Goal: Information Seeking & Learning: Learn about a topic

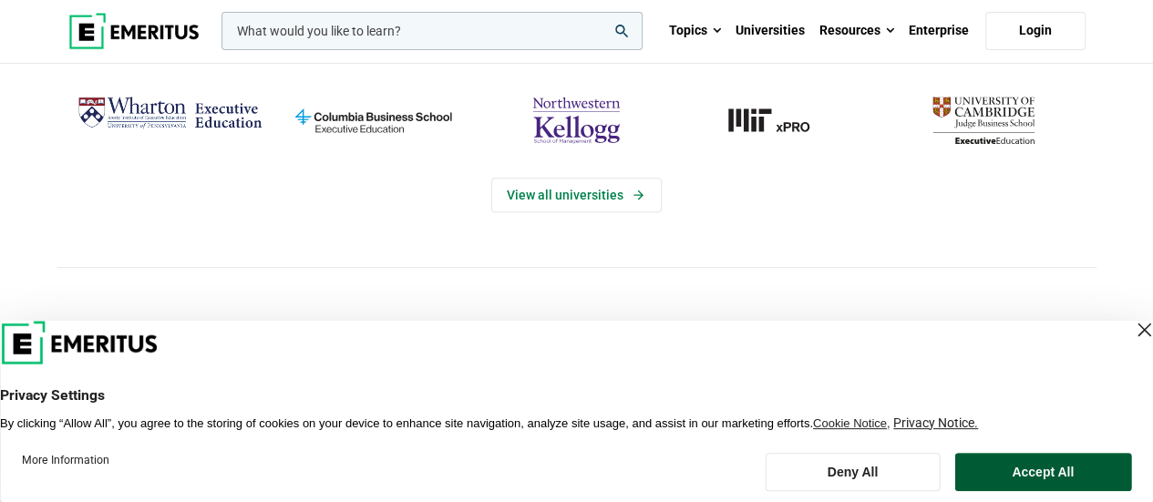
click at [1081, 460] on button "Accept All" at bounding box center [1042, 472] width 177 height 38
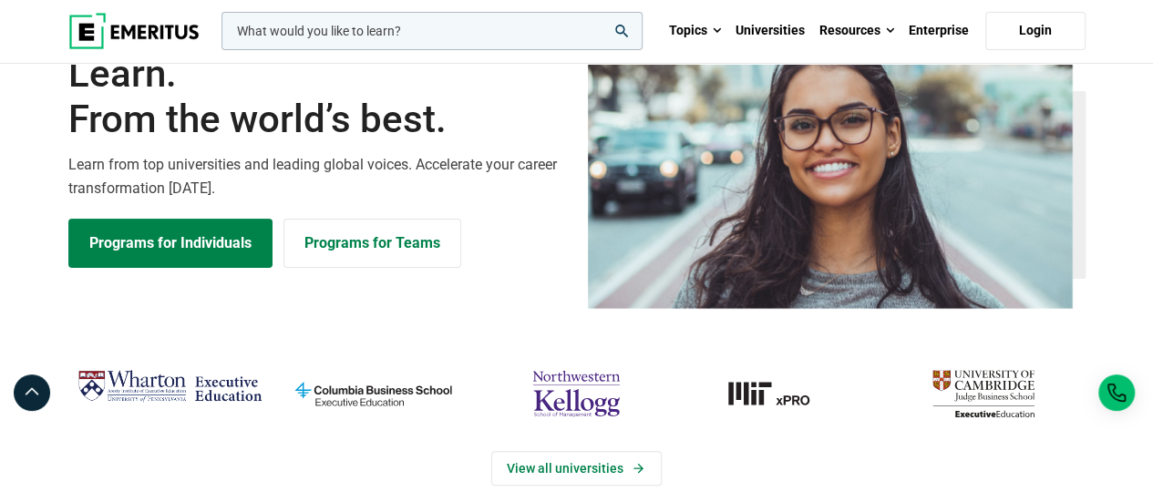
scroll to position [273, 0]
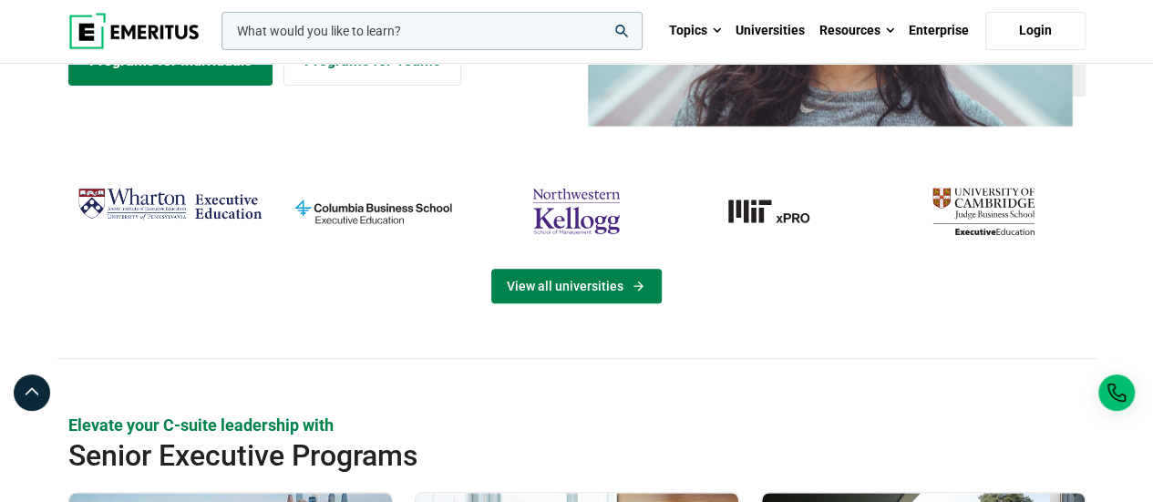
click at [614, 285] on link "View all universities" at bounding box center [576, 286] width 170 height 35
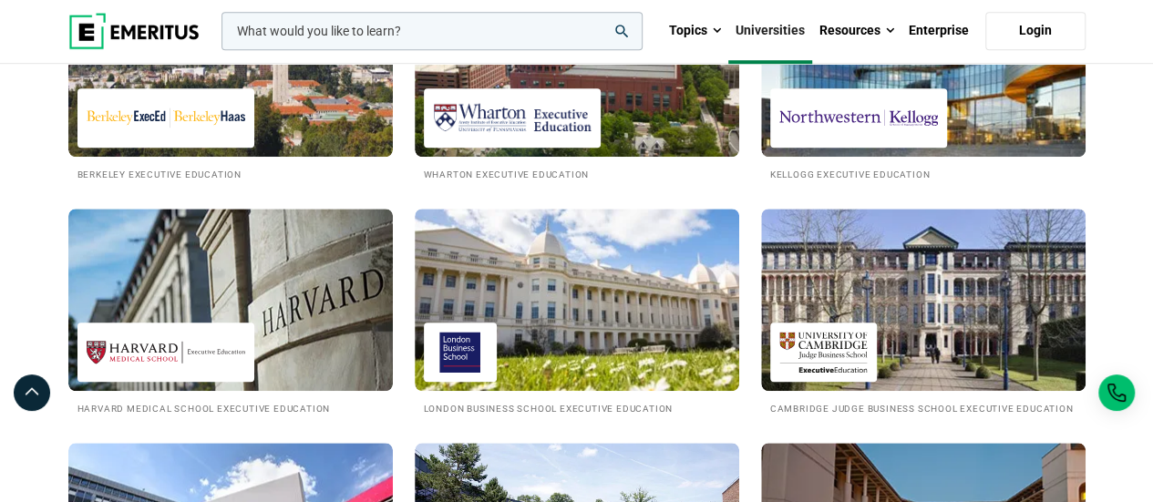
scroll to position [837, 0]
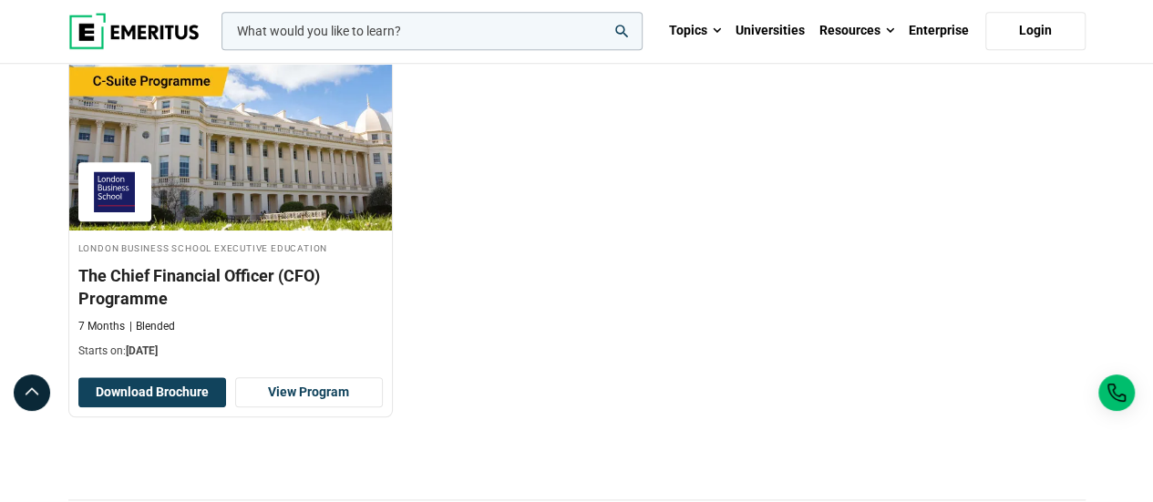
click at [1023, 410] on div "London Business School Executive Education The Chief Financial Officer (CFO) Pr…" at bounding box center [576, 245] width 1039 height 397
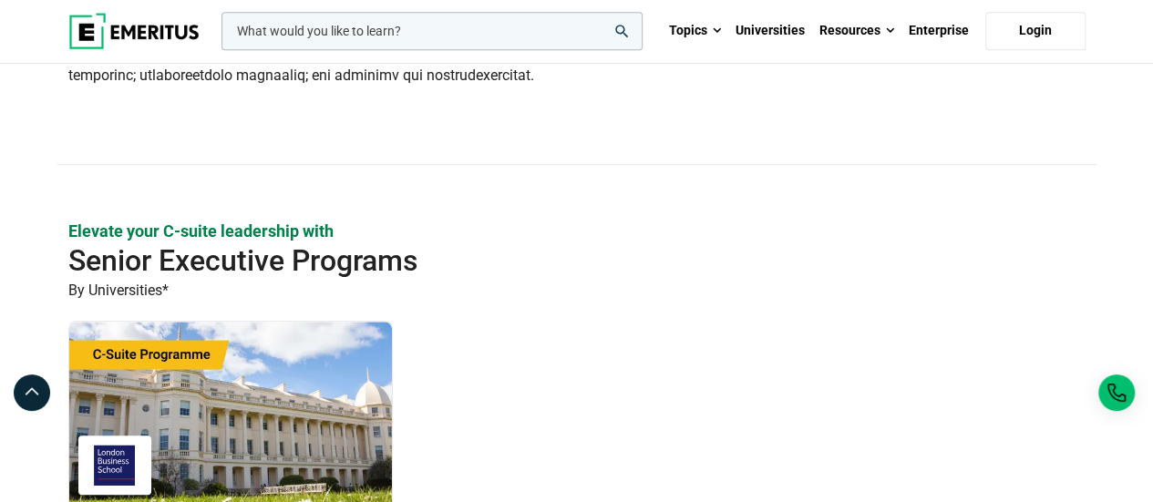
scroll to position [820, 0]
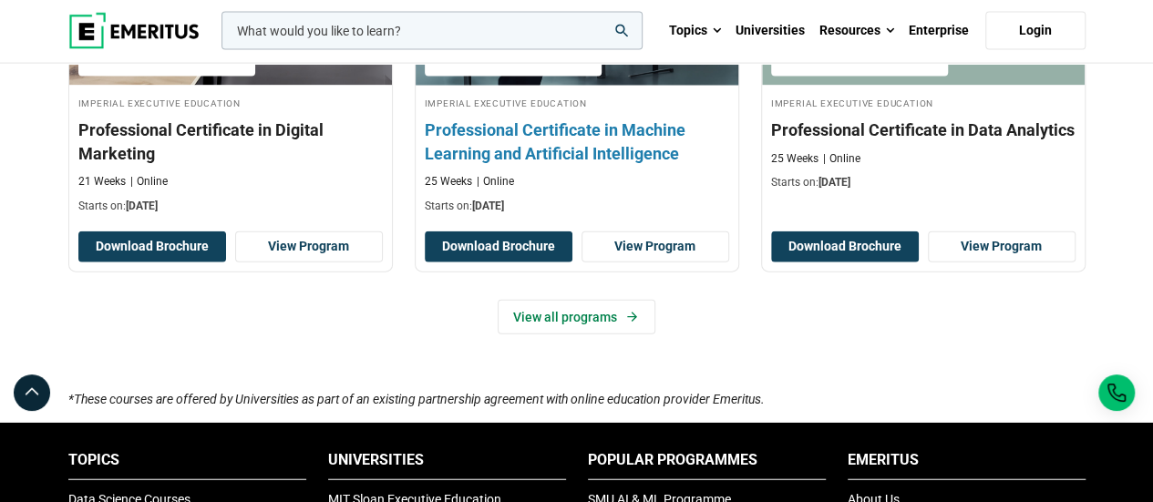
scroll to position [2097, 0]
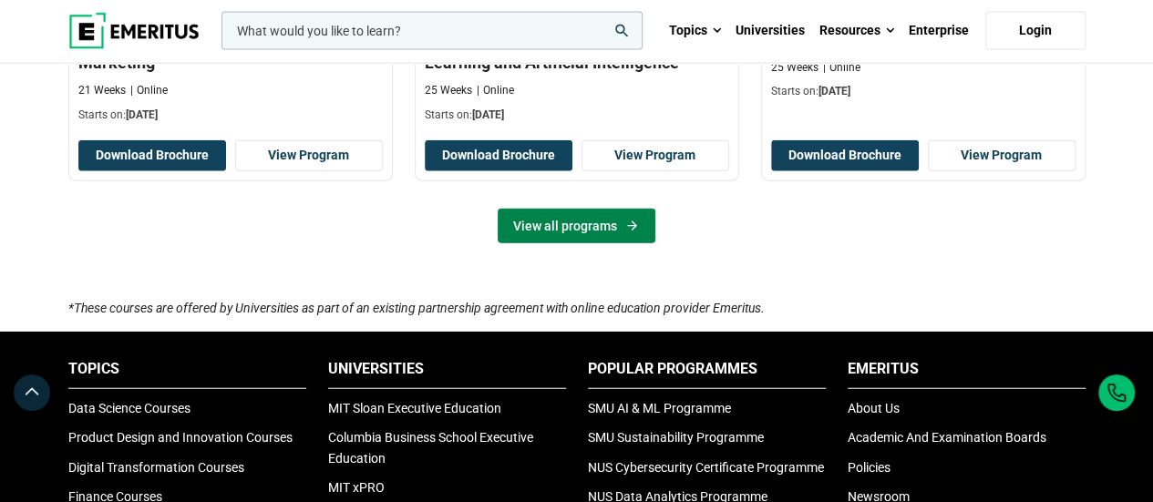
click at [562, 222] on link "View all programs" at bounding box center [577, 226] width 158 height 35
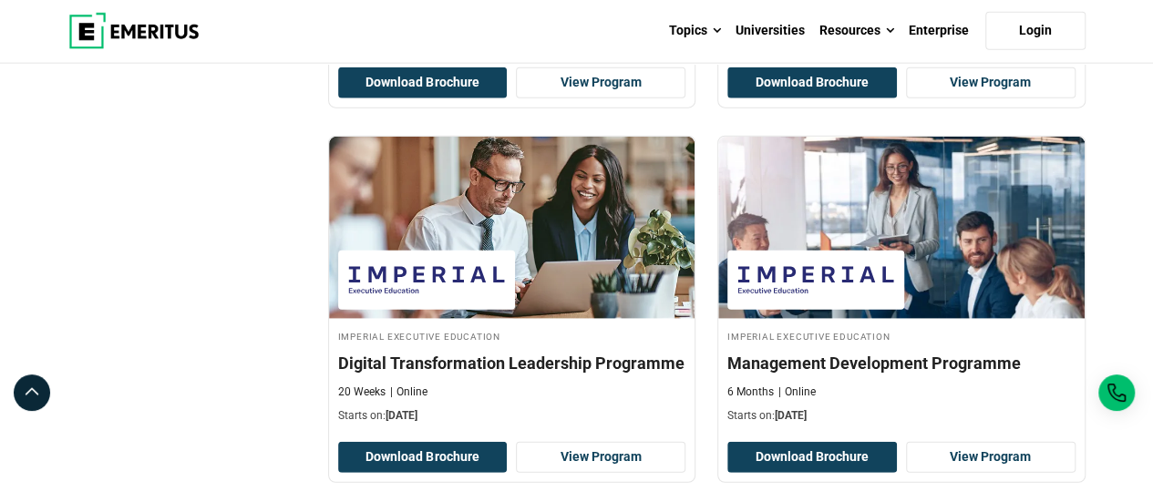
scroll to position [2370, 0]
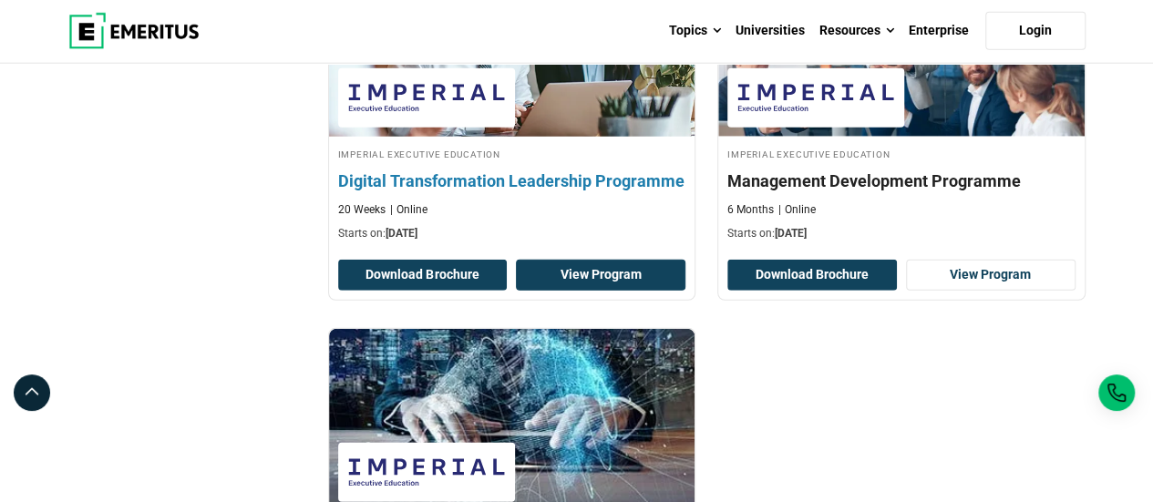
drag, startPoint x: 624, startPoint y: 284, endPoint x: 613, endPoint y: 265, distance: 21.3
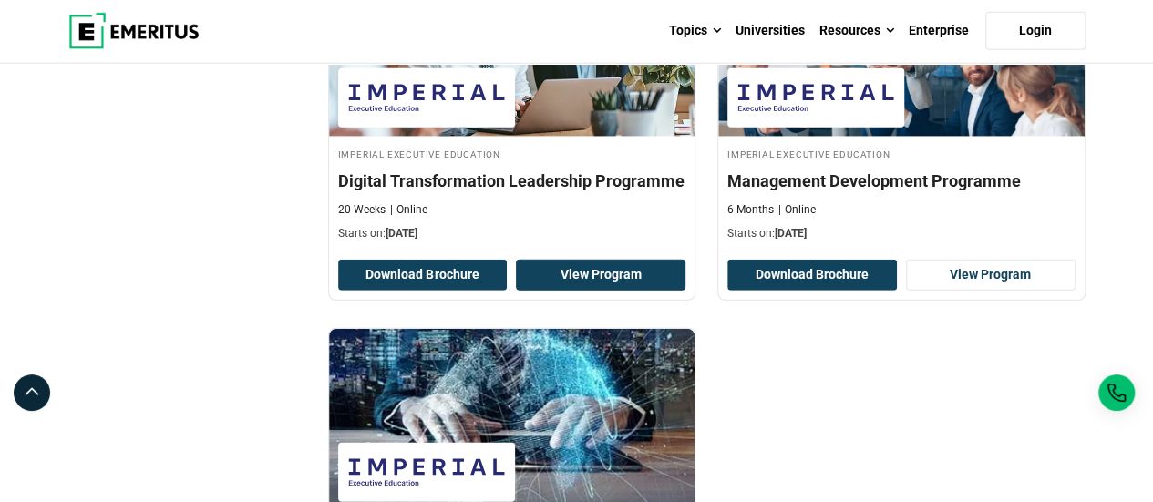
scroll to position [2735, 0]
